Goal: Find specific page/section: Find specific page/section

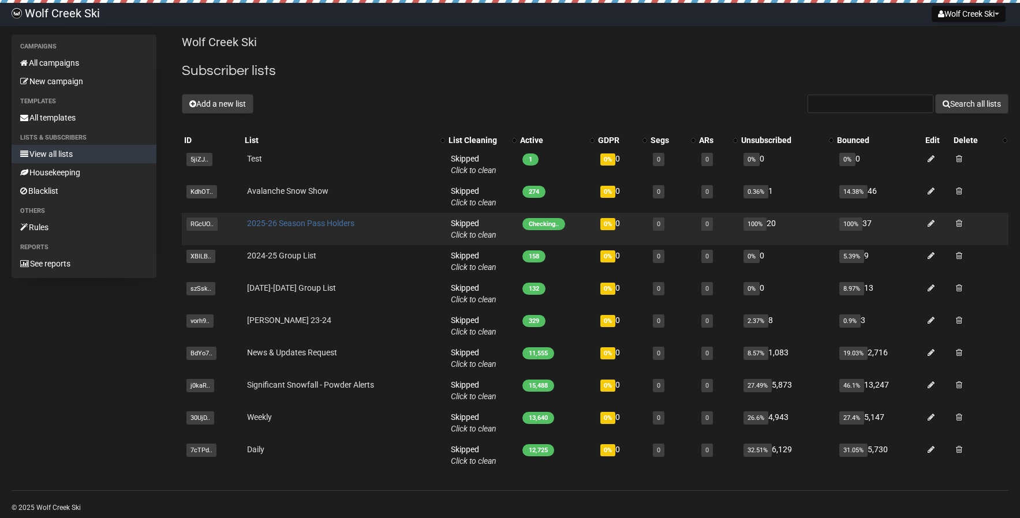
click at [339, 225] on link "2025-26 Season Pass Holders" at bounding box center [300, 223] width 107 height 9
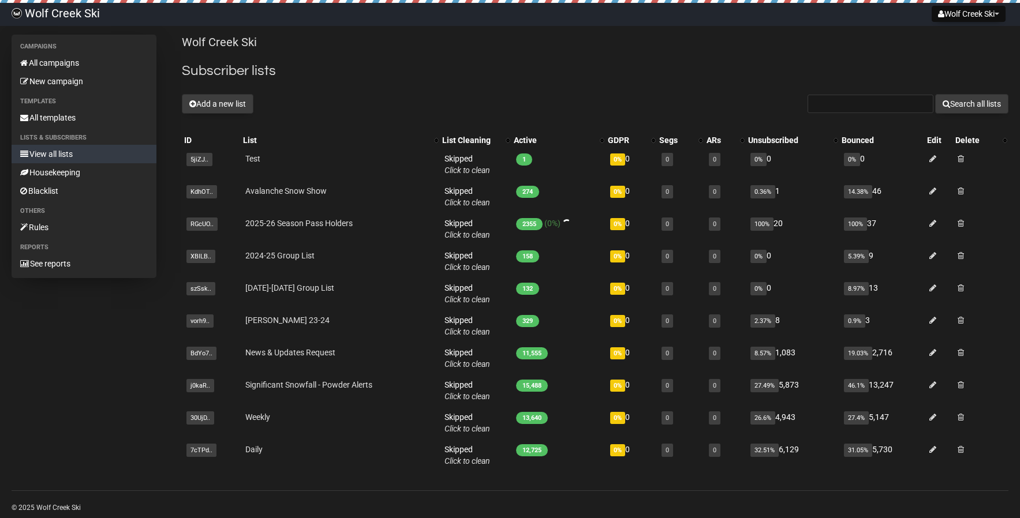
click at [61, 153] on link "View all lists" at bounding box center [84, 154] width 145 height 18
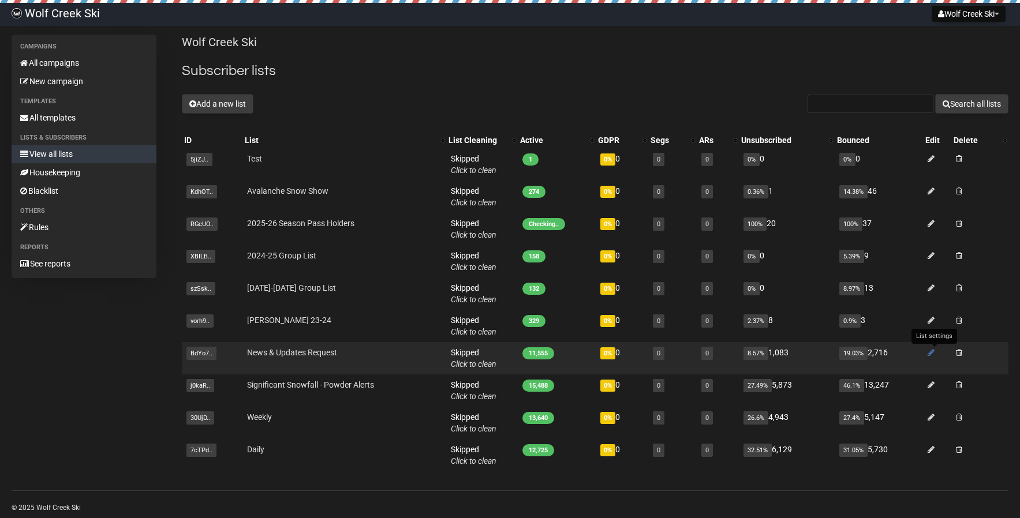
click at [934, 354] on icon at bounding box center [931, 353] width 7 height 8
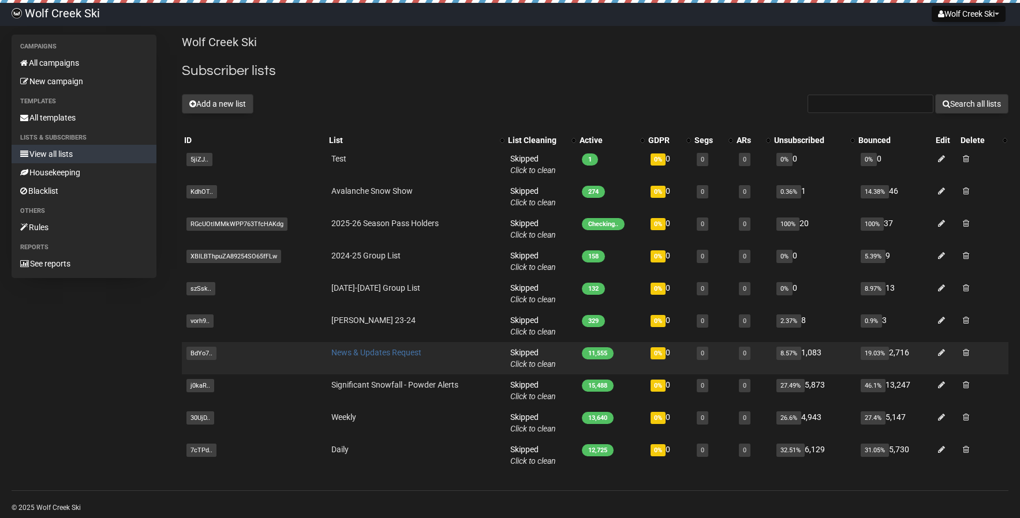
click at [347, 352] on link "News & Updates Request" at bounding box center [376, 352] width 90 height 9
